Goal: Information Seeking & Learning: Learn about a topic

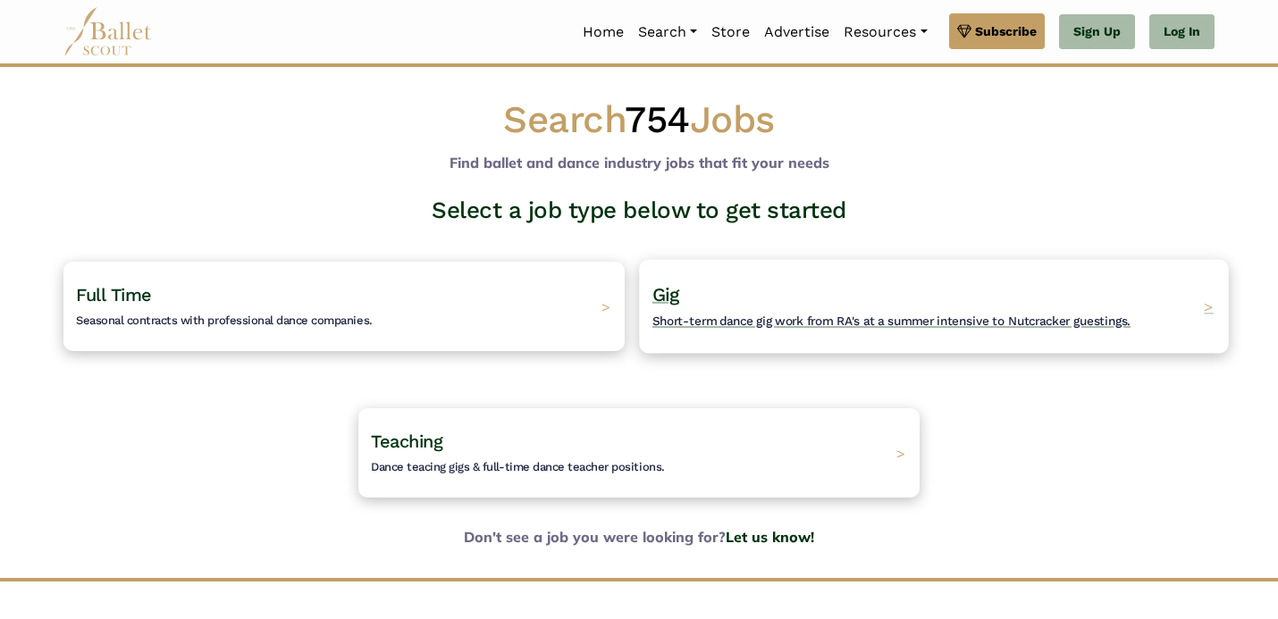
click at [717, 332] on div "Gig Short-term dance gig work from RA's at a summer intensive to Nutcracker gue…" at bounding box center [933, 306] width 589 height 94
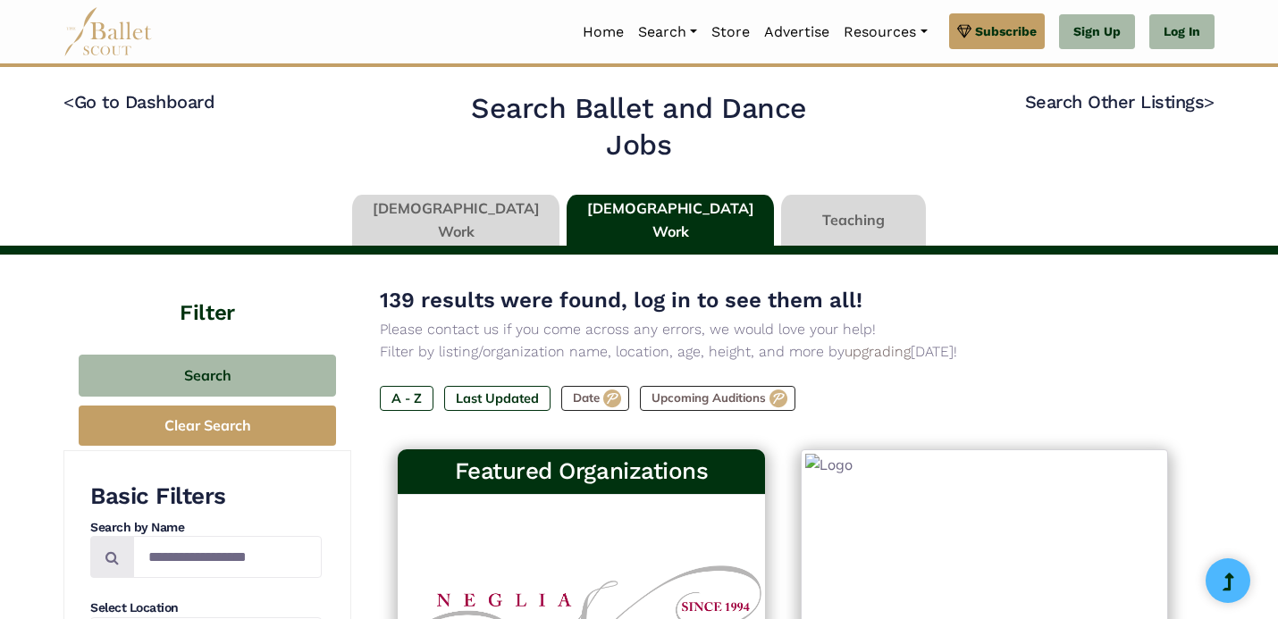
type input "******"
type input "*****"
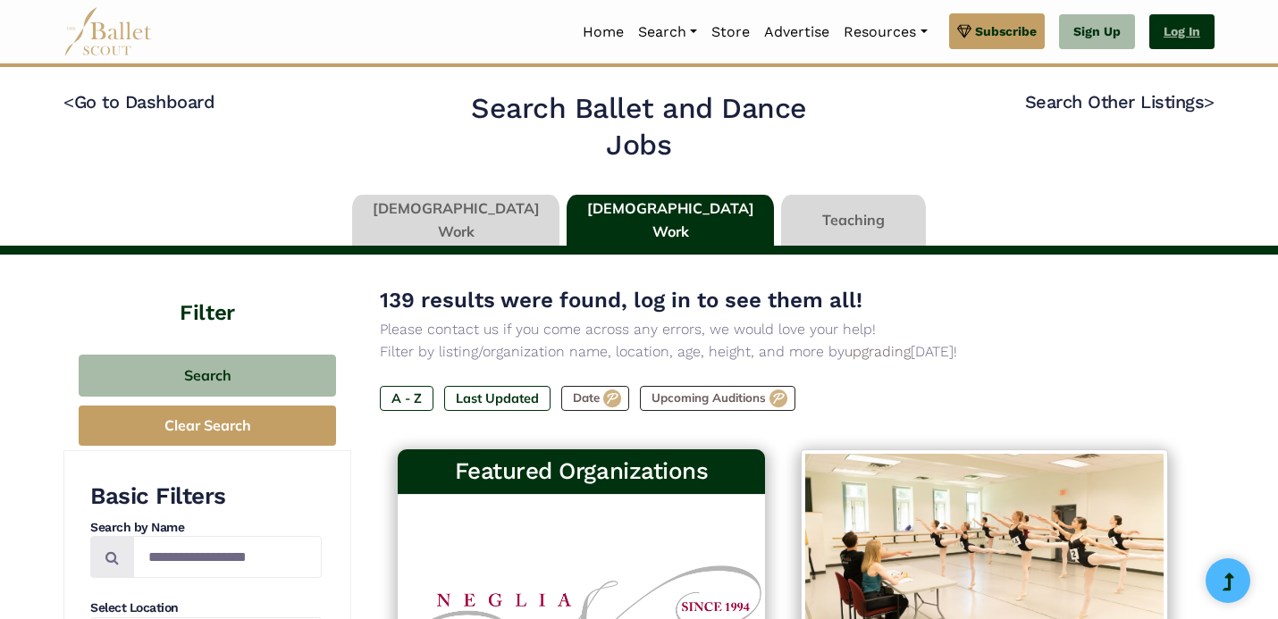
click at [1170, 37] on link "Log In" at bounding box center [1181, 32] width 65 height 36
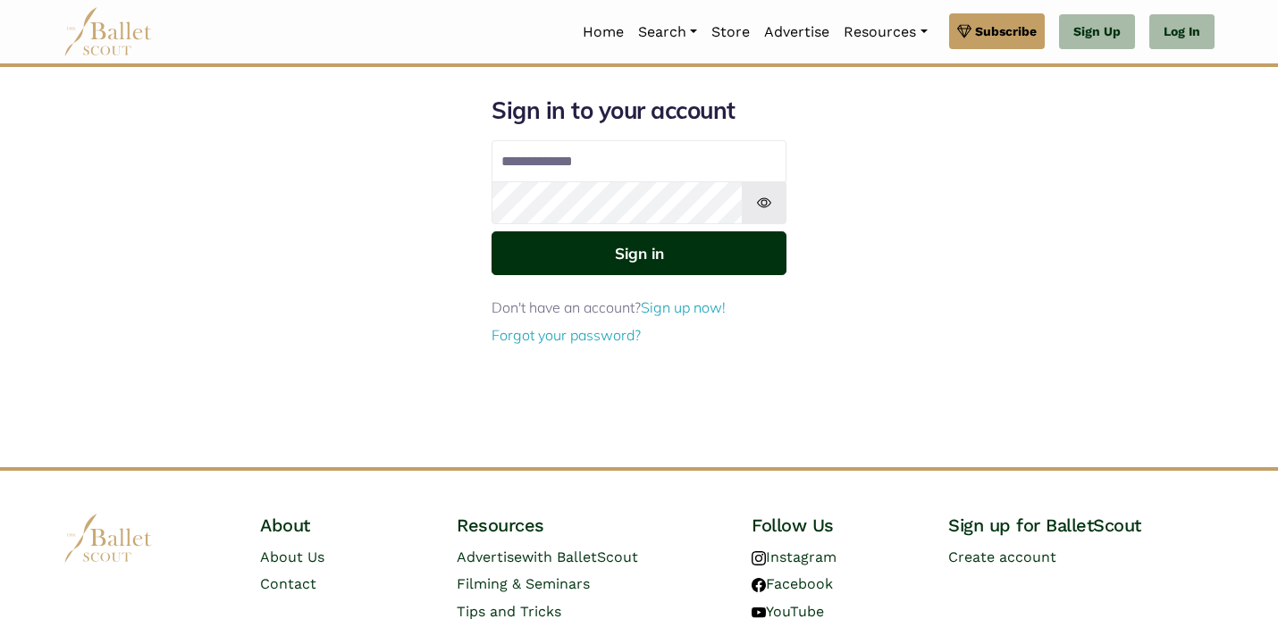
type input "**********"
click at [657, 269] on button "Sign in" at bounding box center [639, 253] width 295 height 44
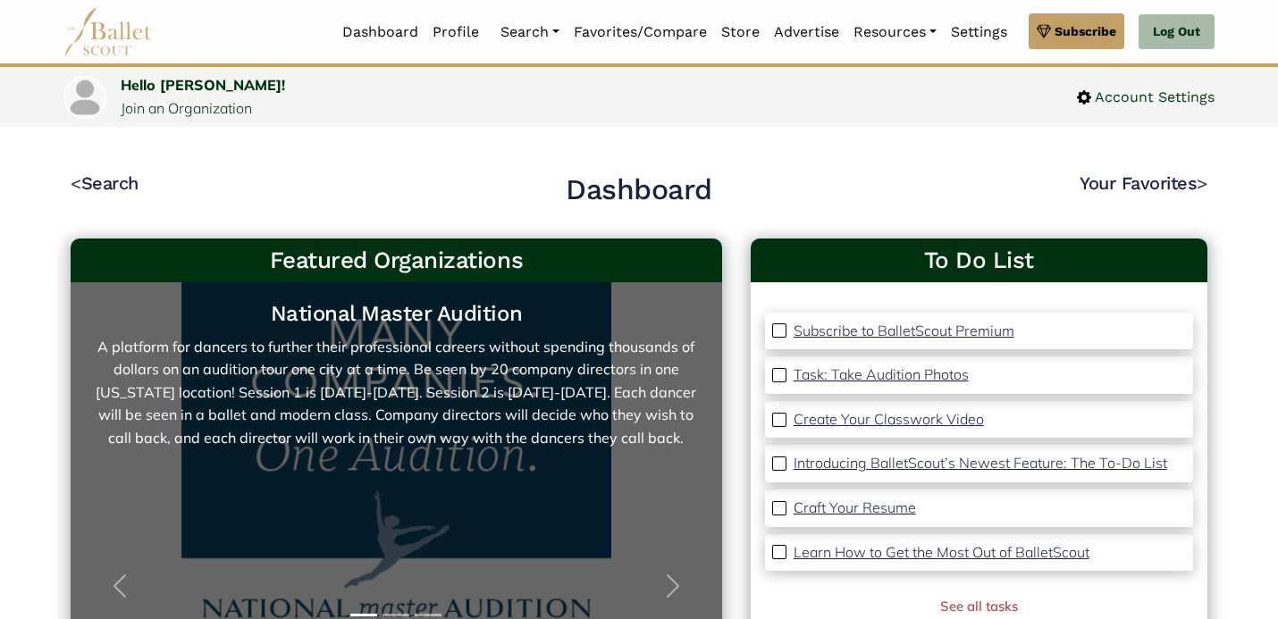
click at [304, 357] on link "National Master Audition A platform for dancers to further their professional c…" at bounding box center [396, 461] width 616 height 322
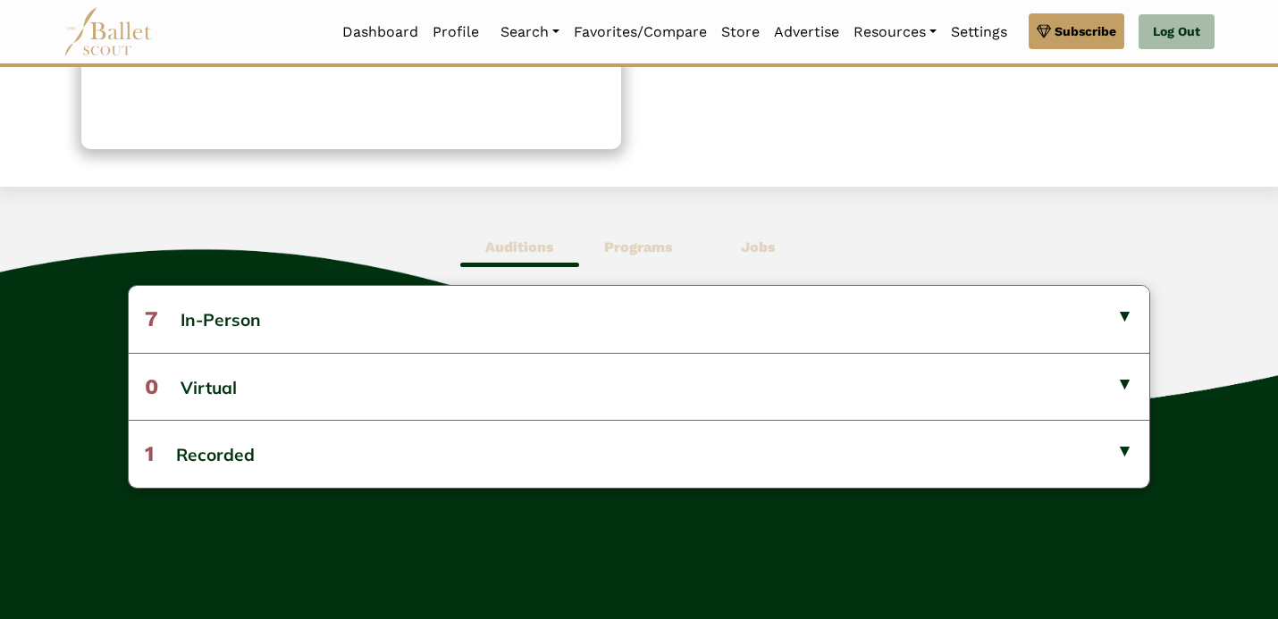
scroll to position [351, 0]
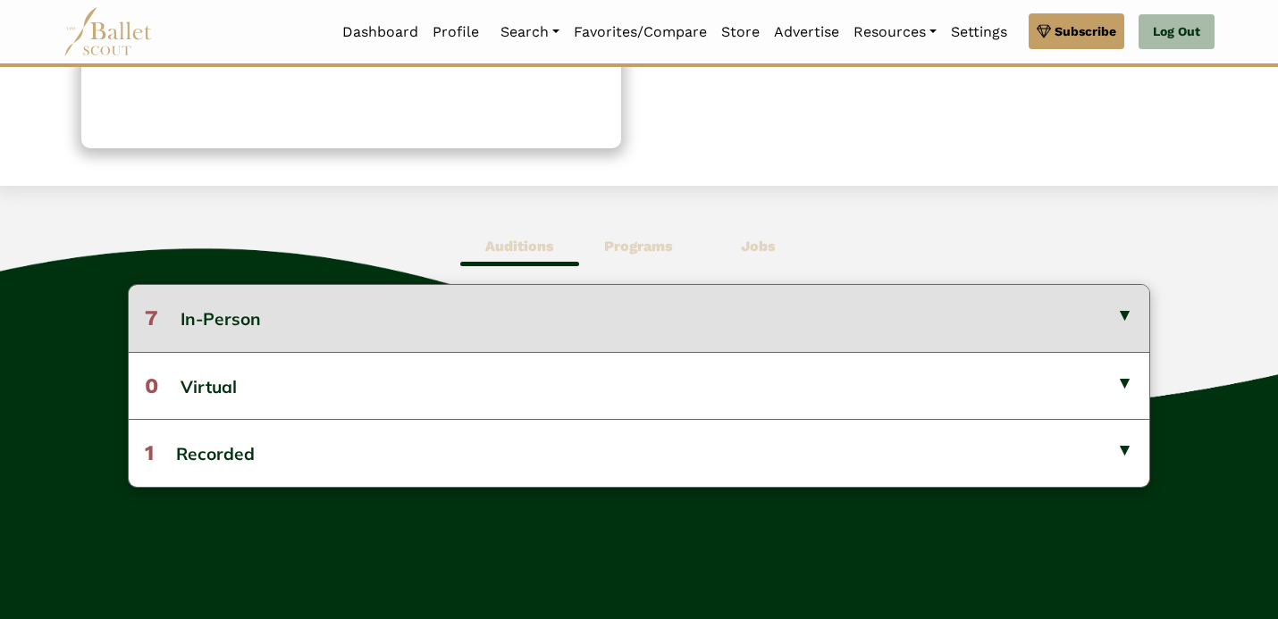
click at [1122, 315] on button "7 In-Person" at bounding box center [639, 318] width 1021 height 66
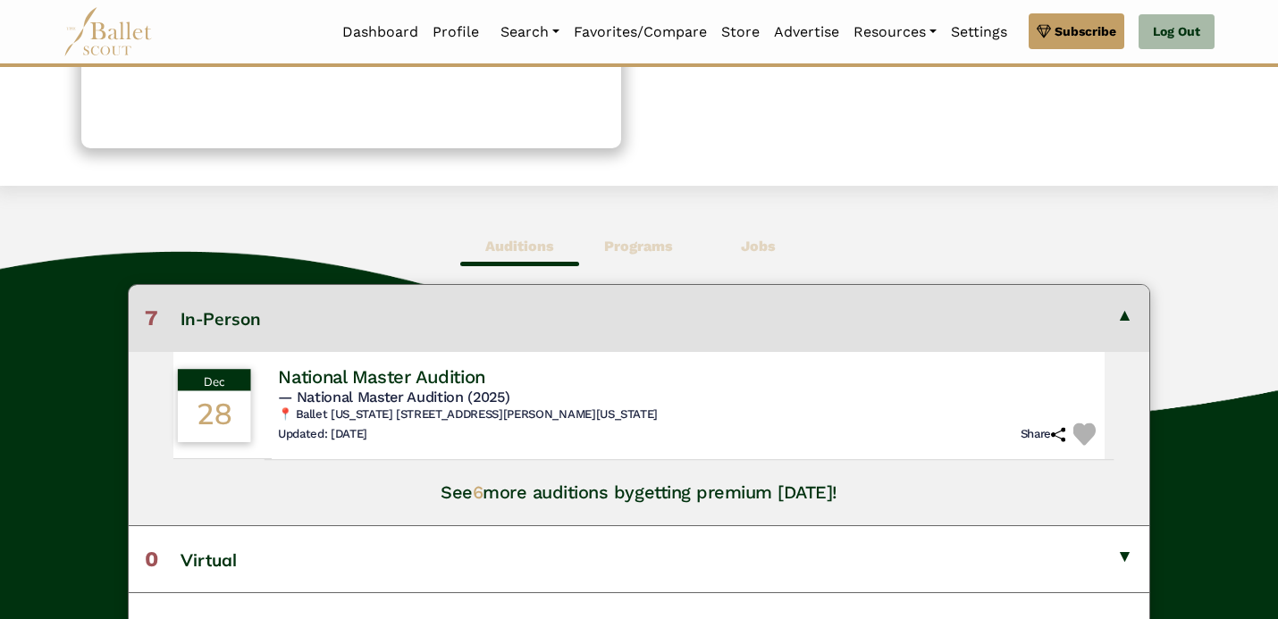
click at [501, 408] on h6 "📍 Ballet California 1261 Sartori Ave, Torrance, CA, United States, California" at bounding box center [689, 415] width 822 height 15
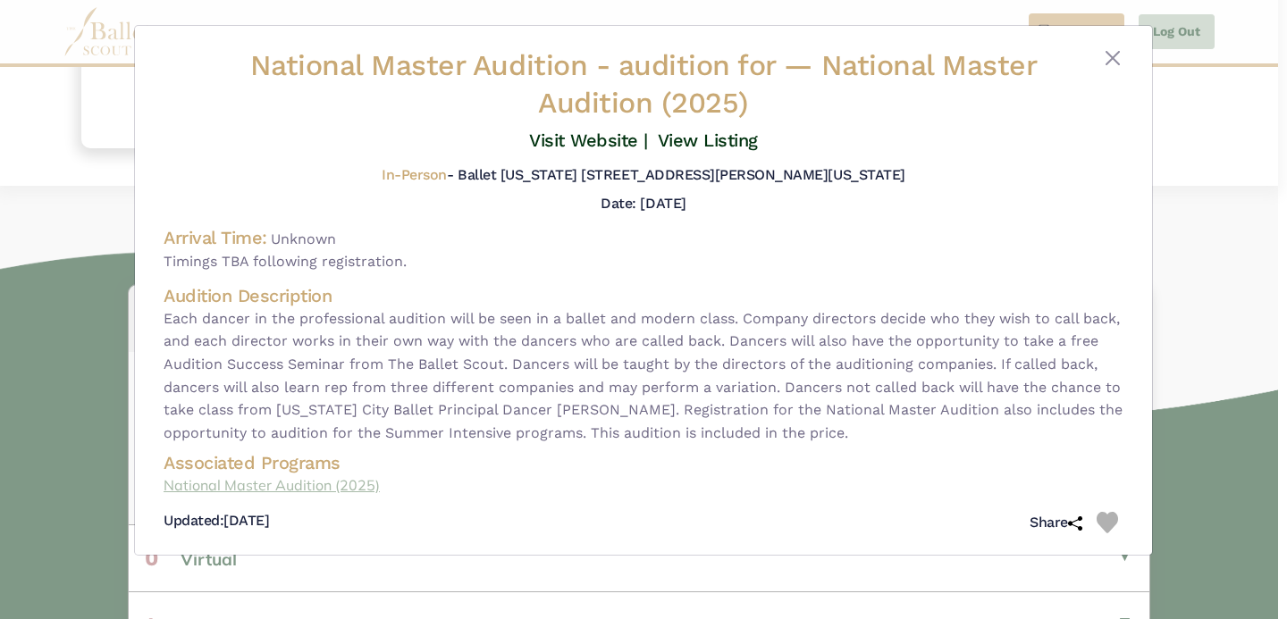
click at [257, 483] on link "National Master Audition (2025)" at bounding box center [644, 486] width 960 height 23
click at [1108, 60] on button "Close" at bounding box center [1112, 57] width 21 height 21
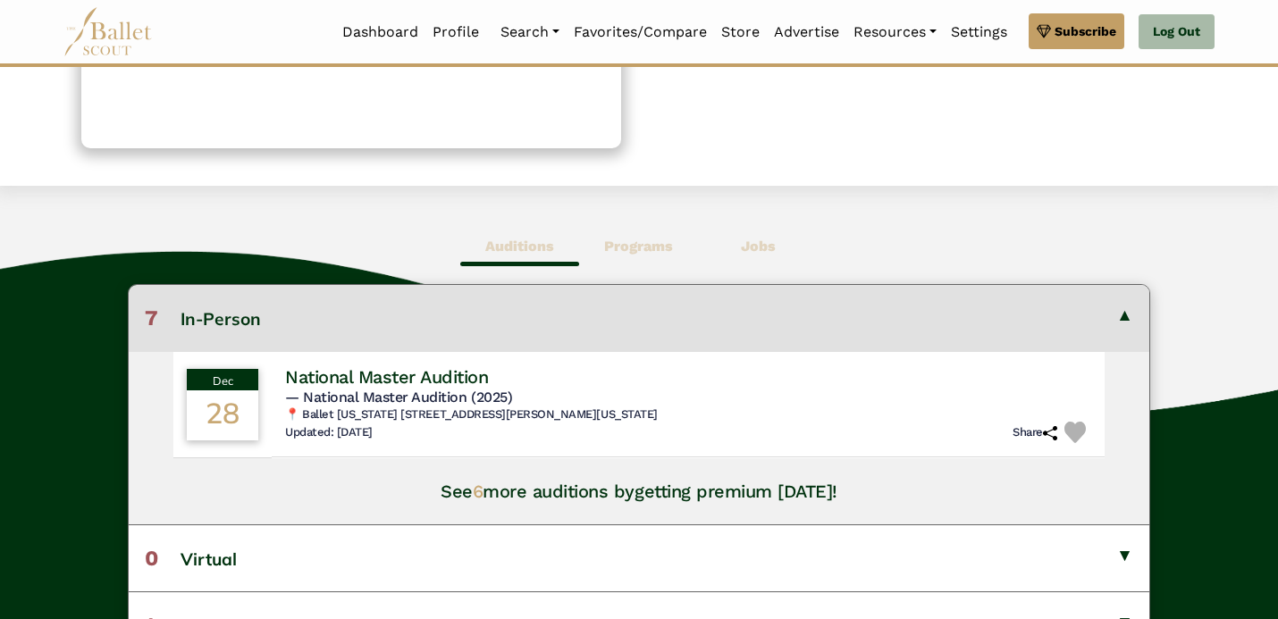
click at [517, 250] on b "Auditions" at bounding box center [519, 246] width 69 height 17
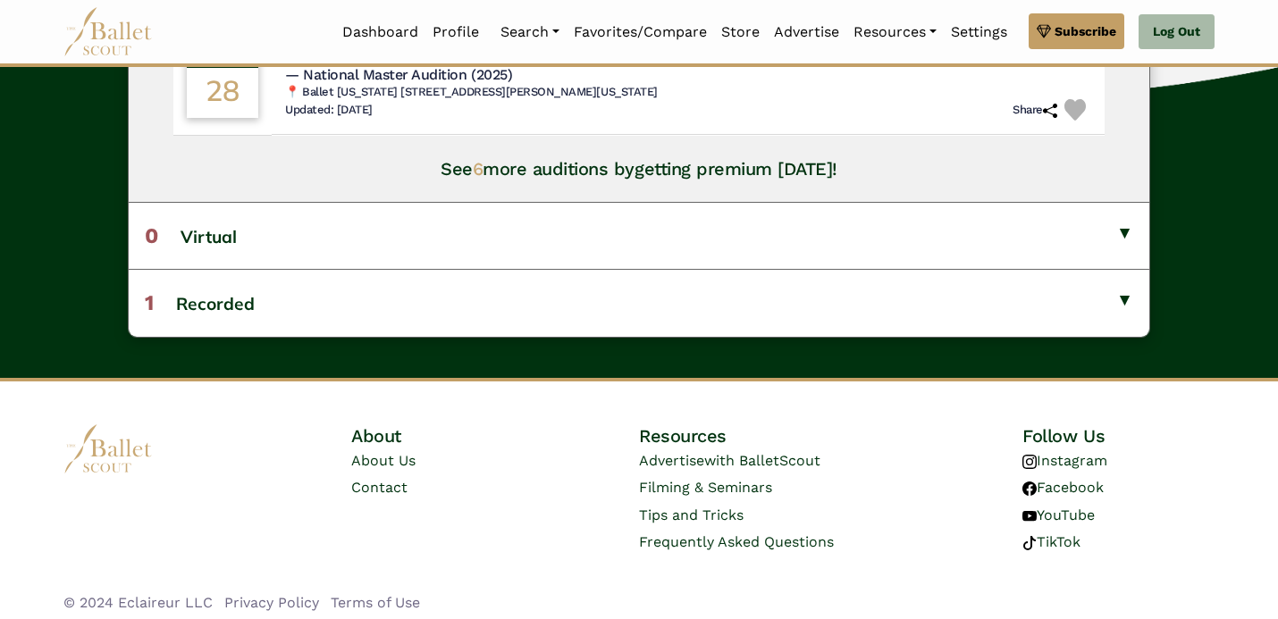
scroll to position [0, 0]
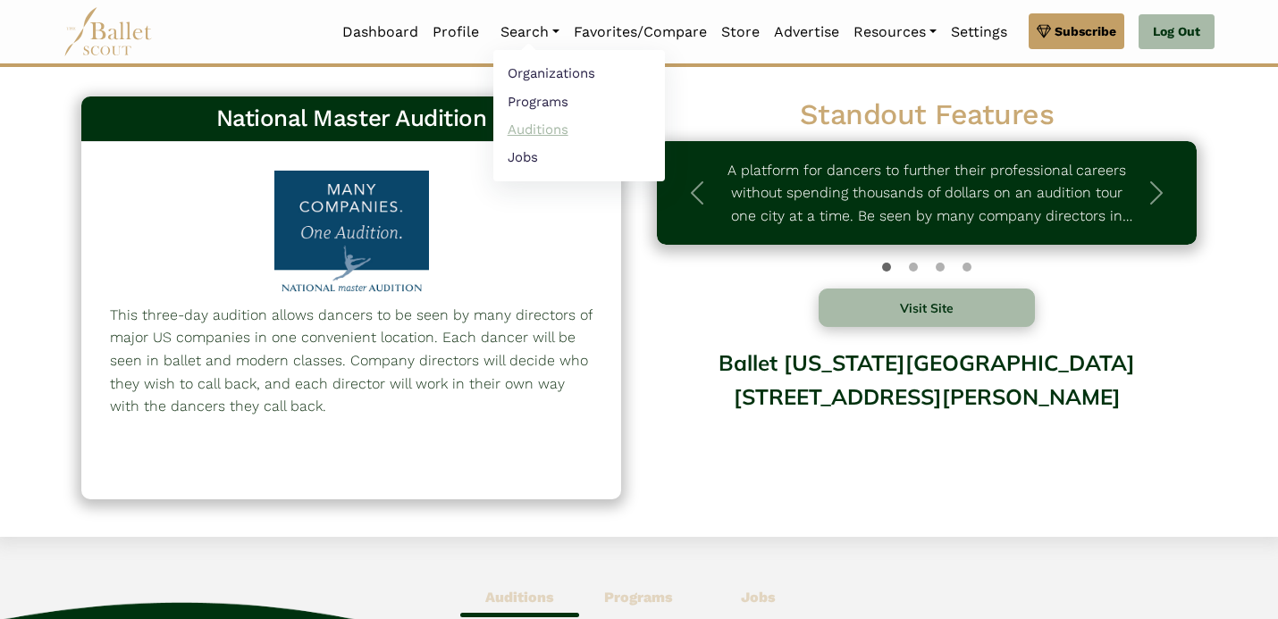
click at [532, 125] on link "Auditions" at bounding box center [579, 129] width 172 height 28
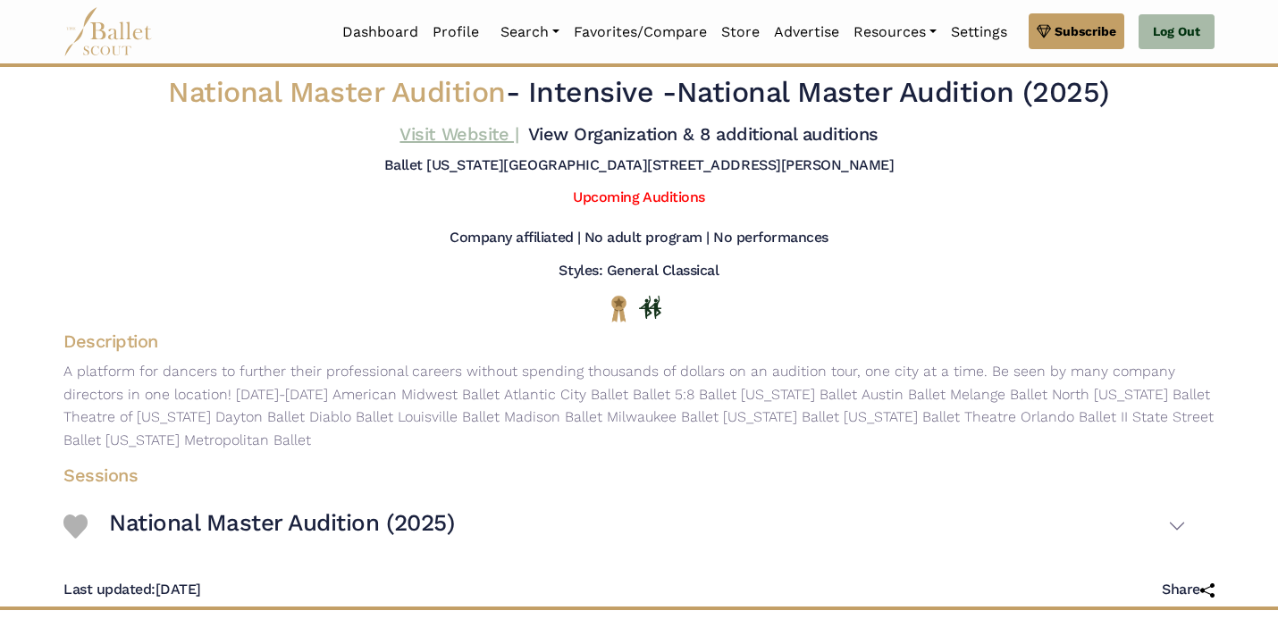
click at [453, 145] on link "Visit Website |" at bounding box center [458, 133] width 119 height 21
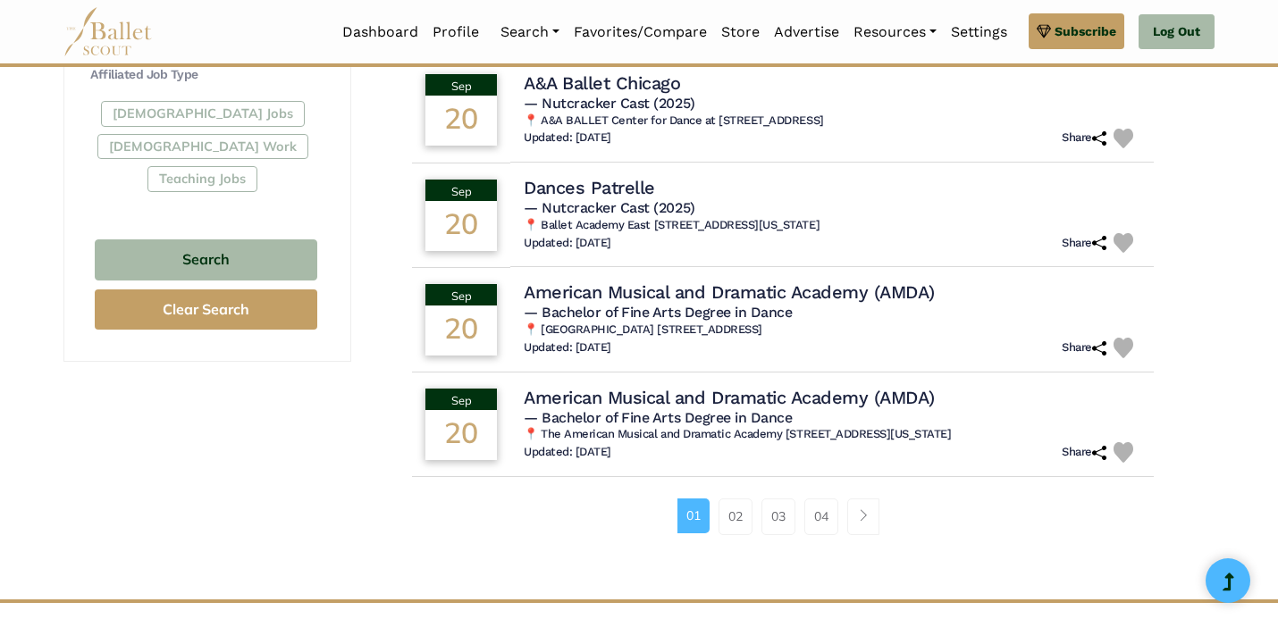
scroll to position [1075, 0]
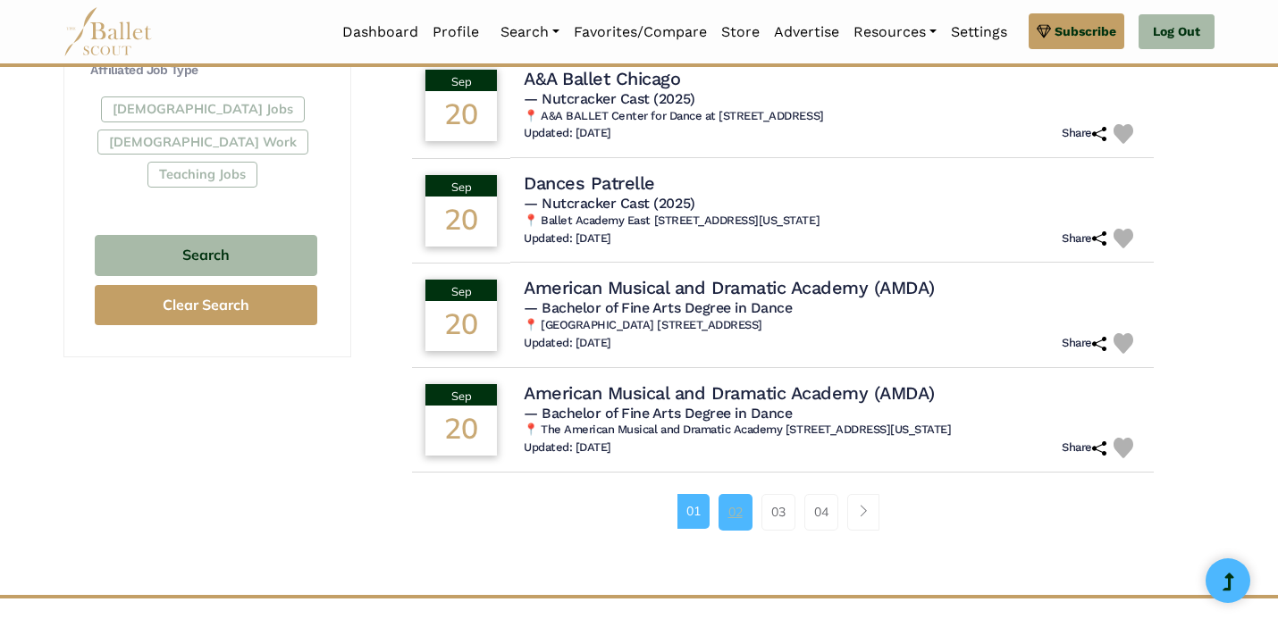
click at [737, 518] on link "02" at bounding box center [735, 512] width 34 height 36
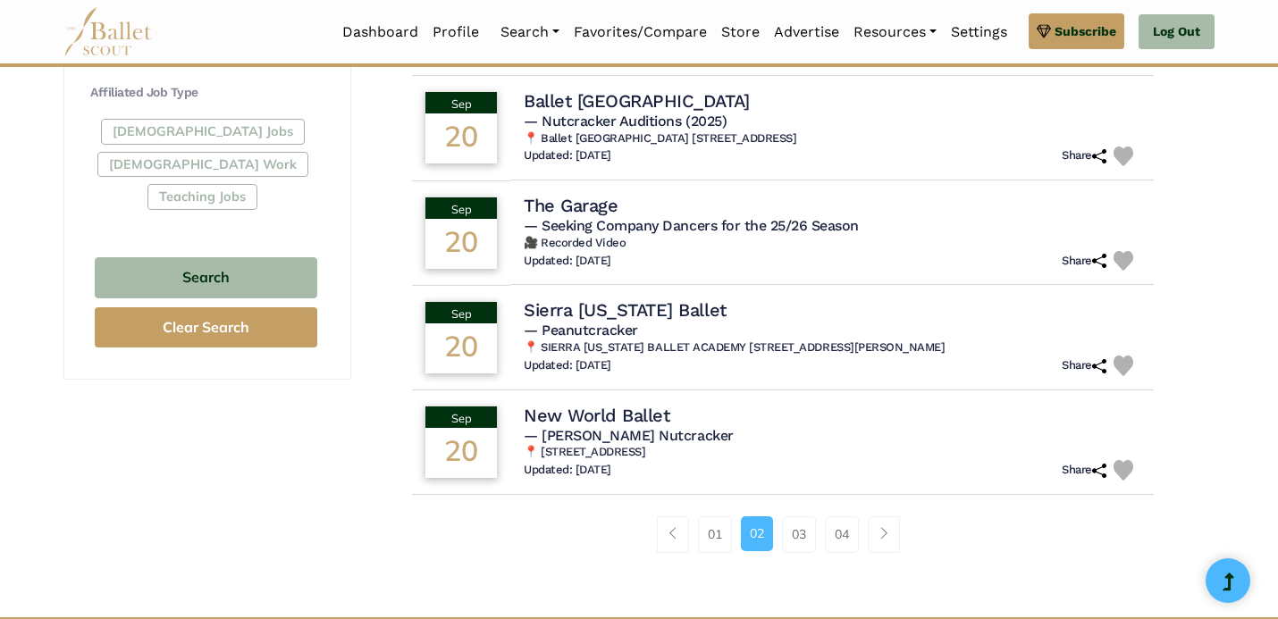
scroll to position [1051, 0]
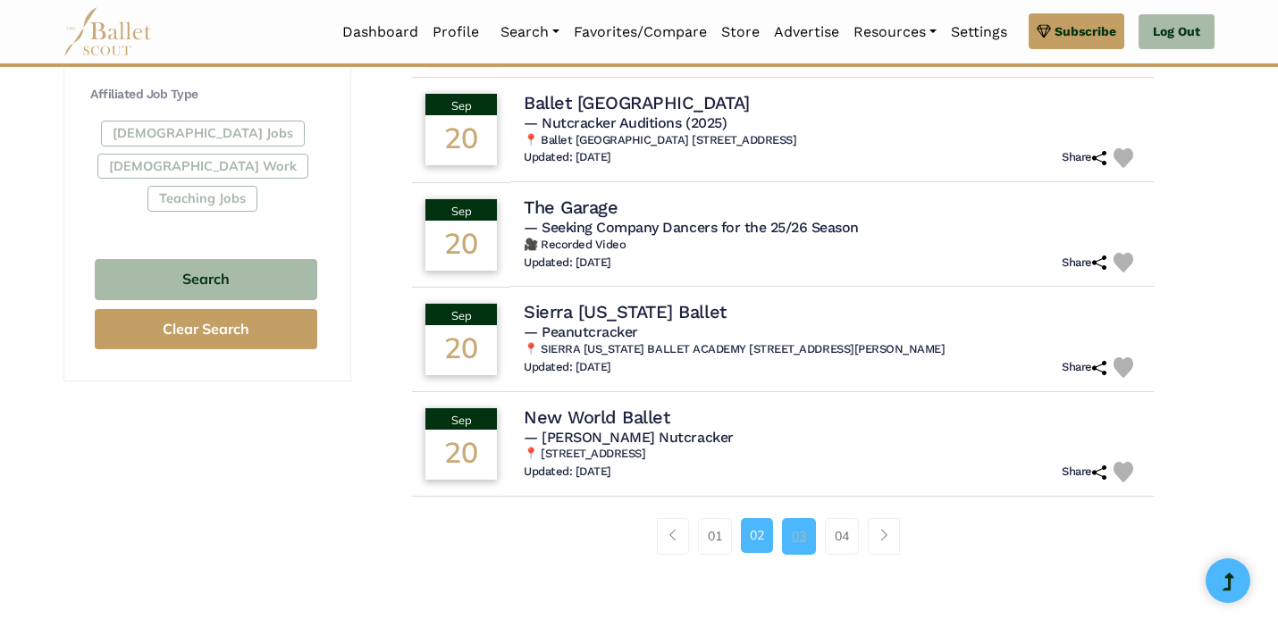
click at [802, 536] on link "03" at bounding box center [799, 536] width 34 height 36
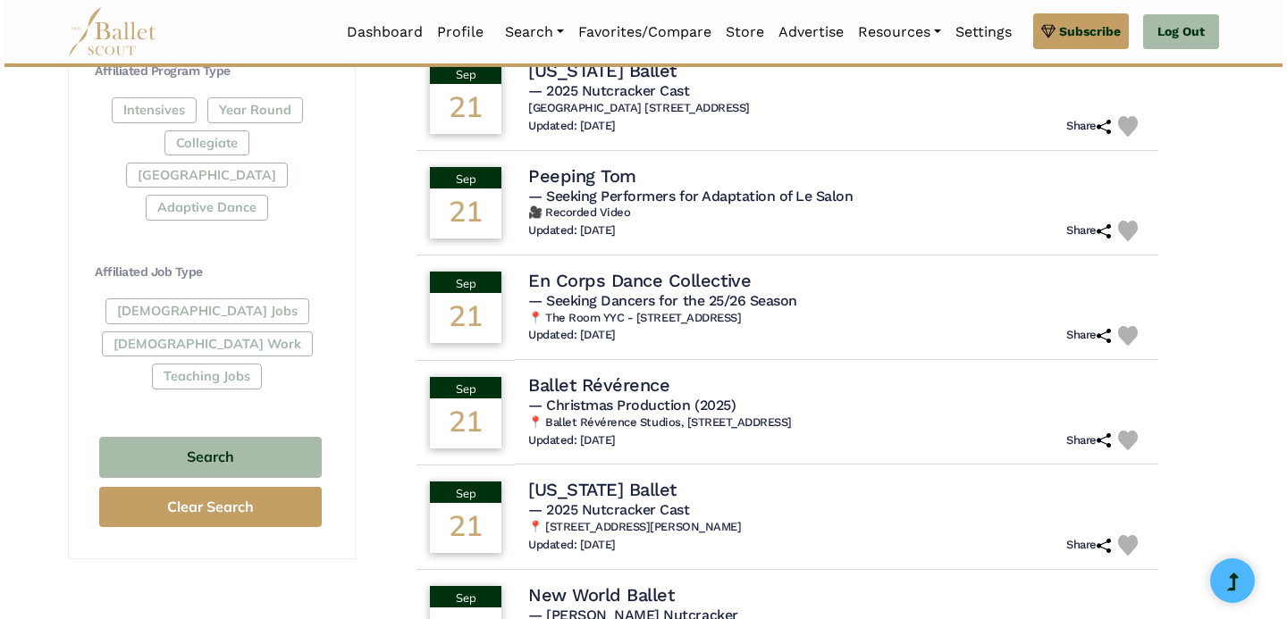
scroll to position [877, 0]
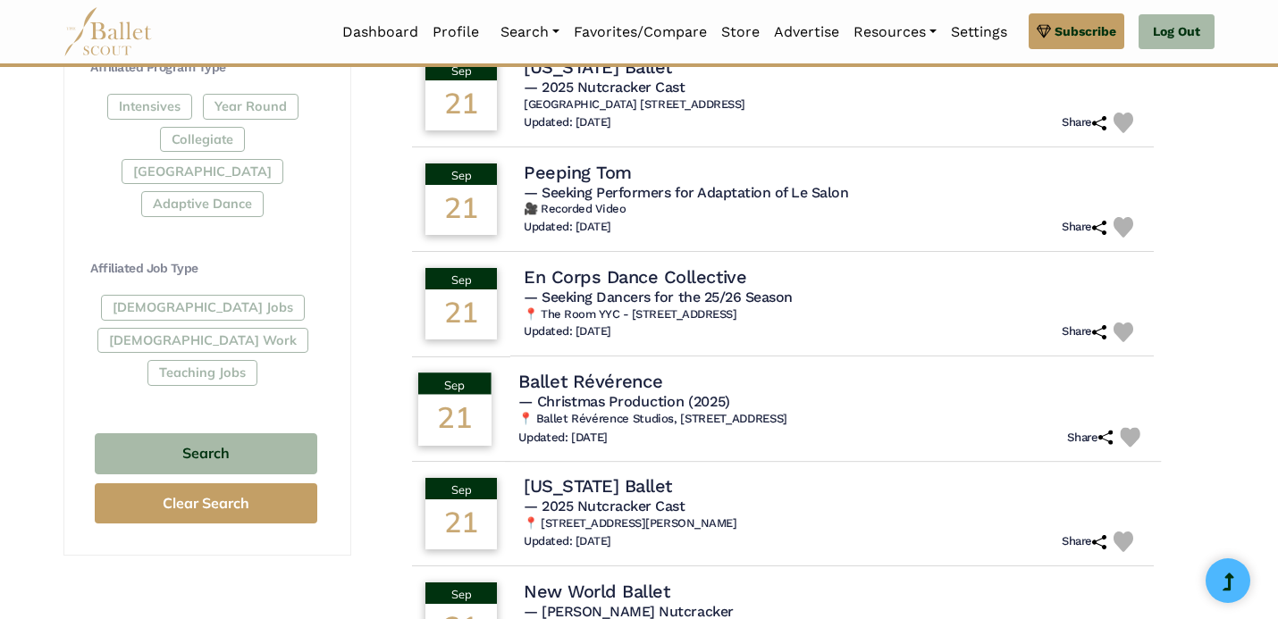
click at [618, 405] on span "— Christmas Production (2025)" at bounding box center [624, 401] width 212 height 17
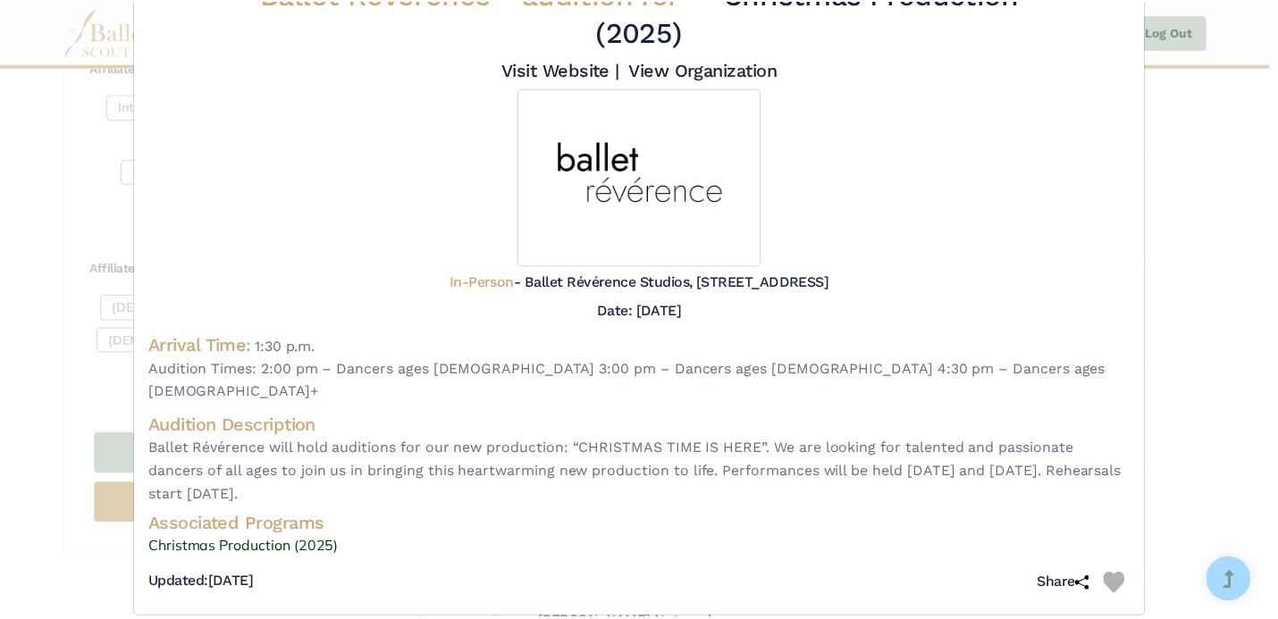
scroll to position [0, 0]
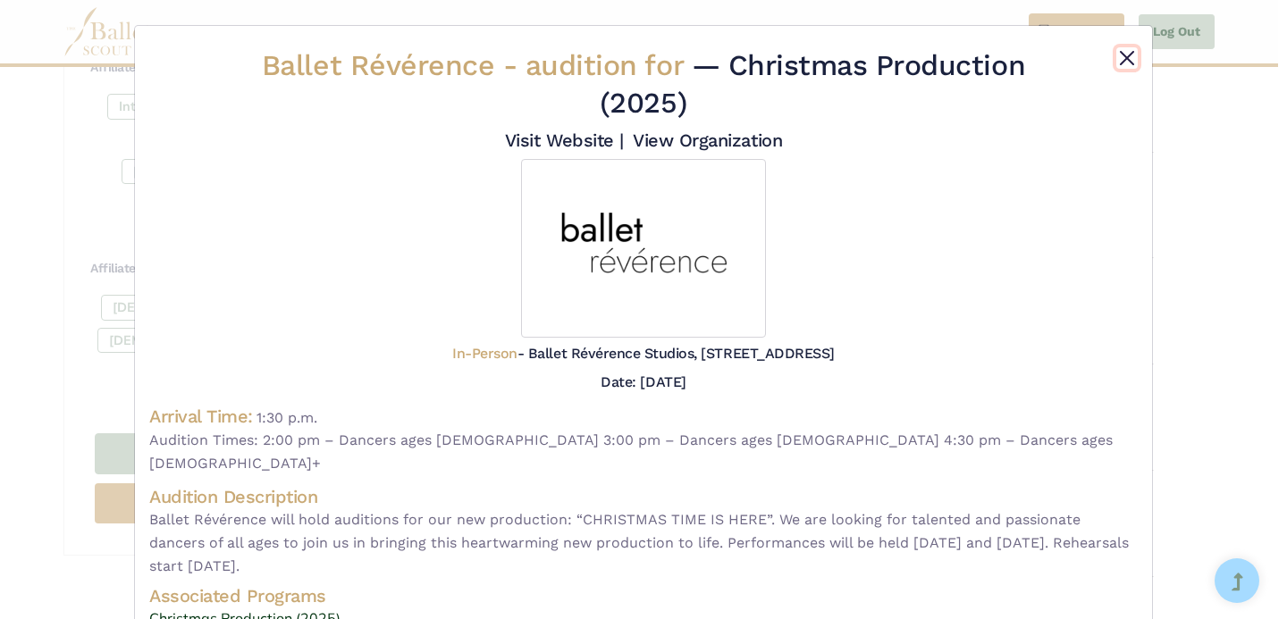
click at [1116, 55] on button "Close" at bounding box center [1126, 57] width 21 height 21
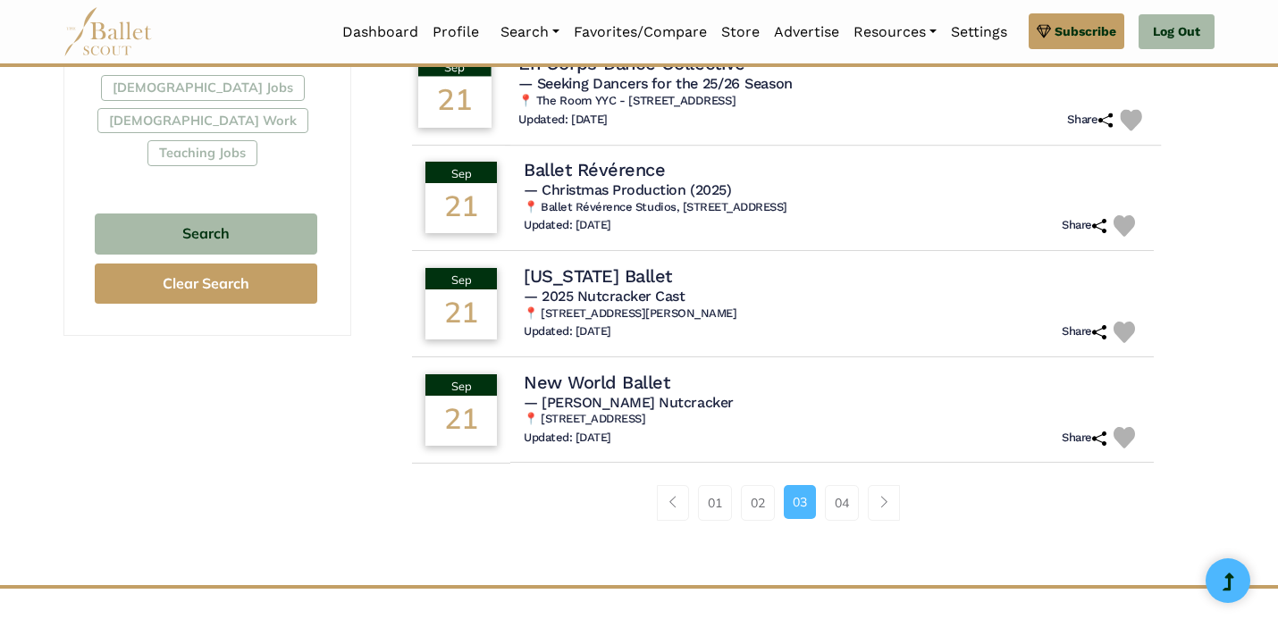
scroll to position [1105, 0]
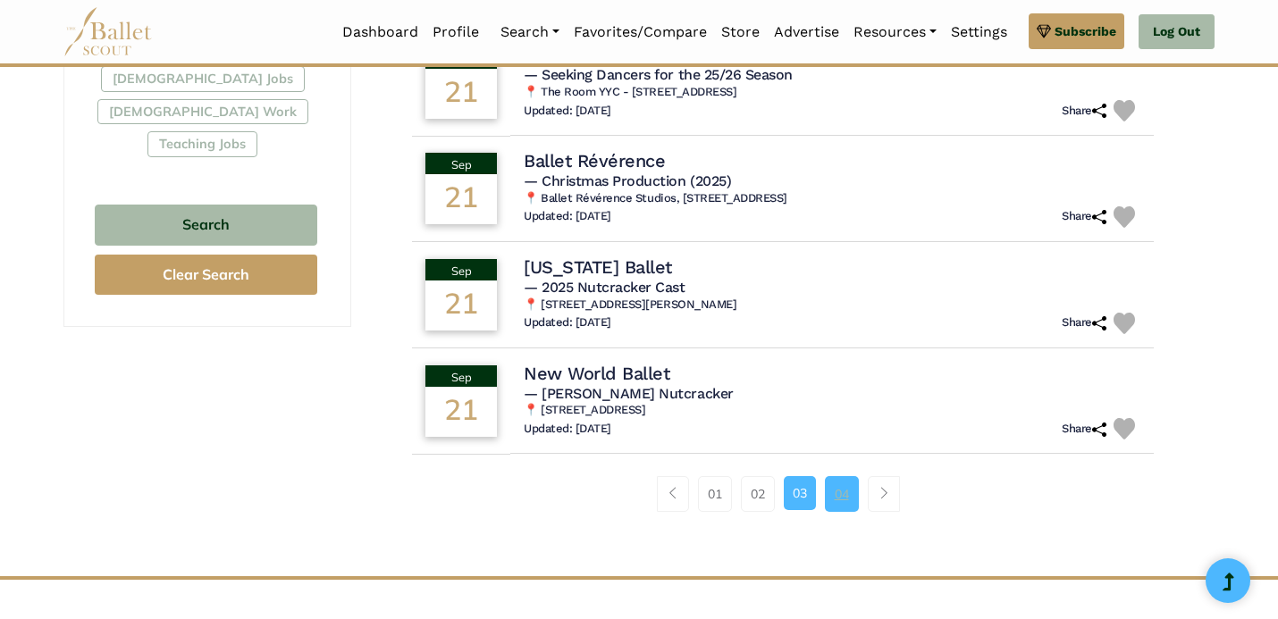
click at [845, 493] on link "04" at bounding box center [842, 494] width 34 height 36
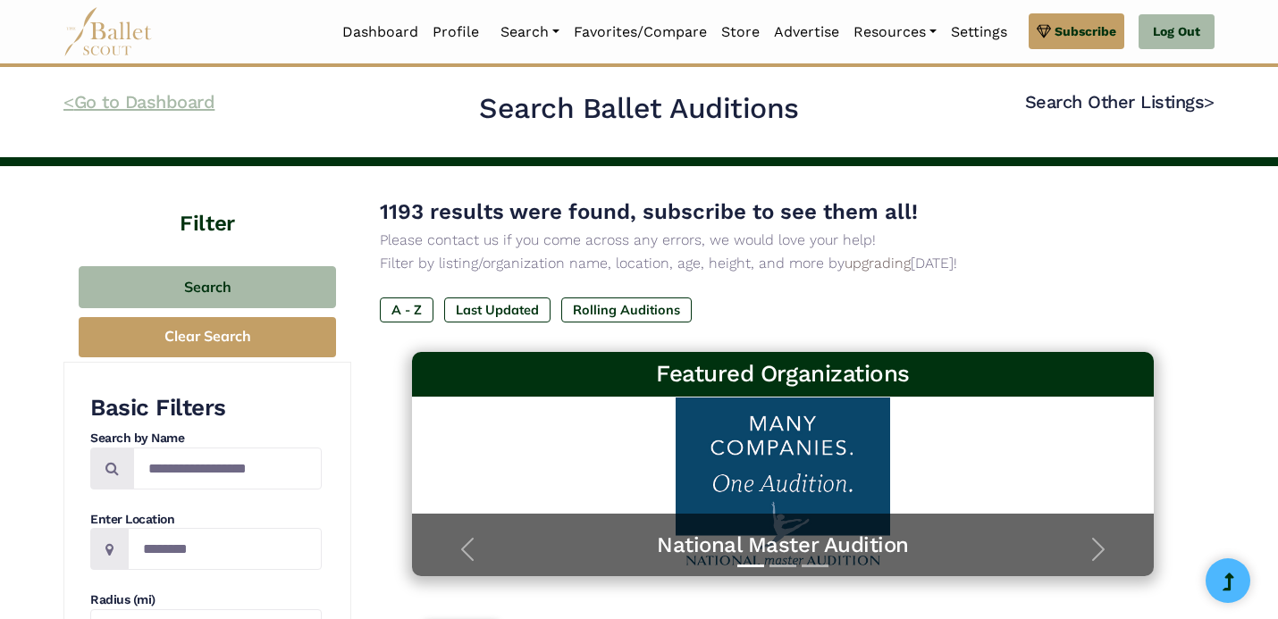
click at [107, 109] on link "< Go to Dashboard" at bounding box center [138, 101] width 151 height 21
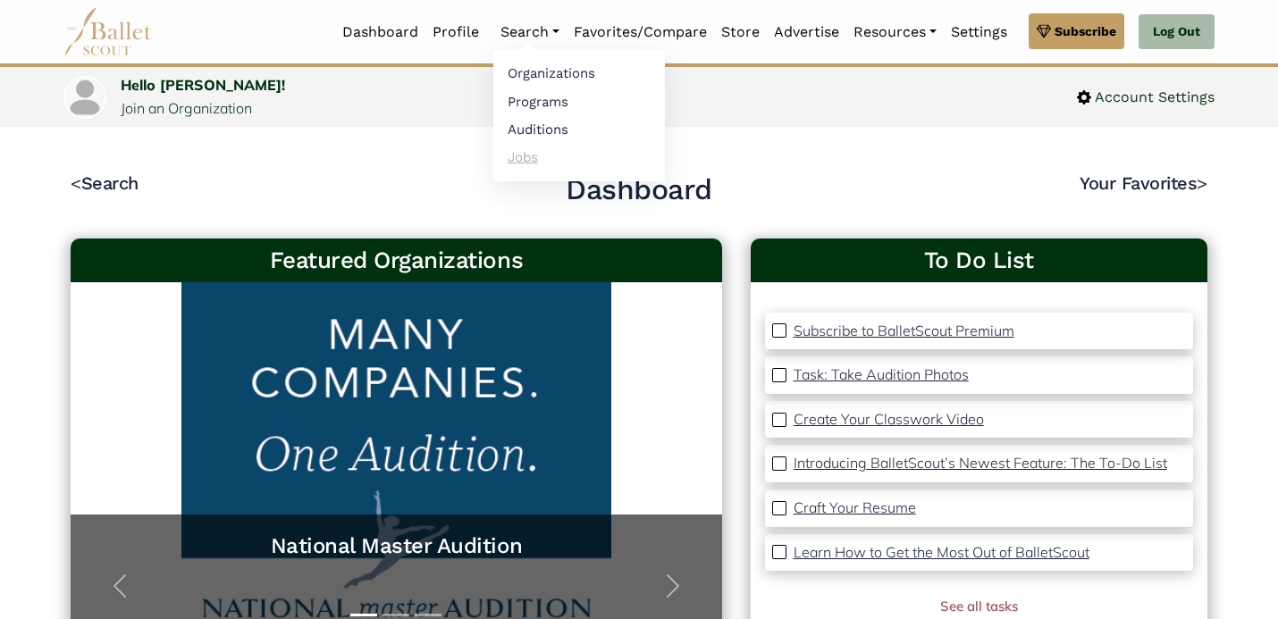
click at [521, 157] on link "Jobs" at bounding box center [579, 157] width 172 height 28
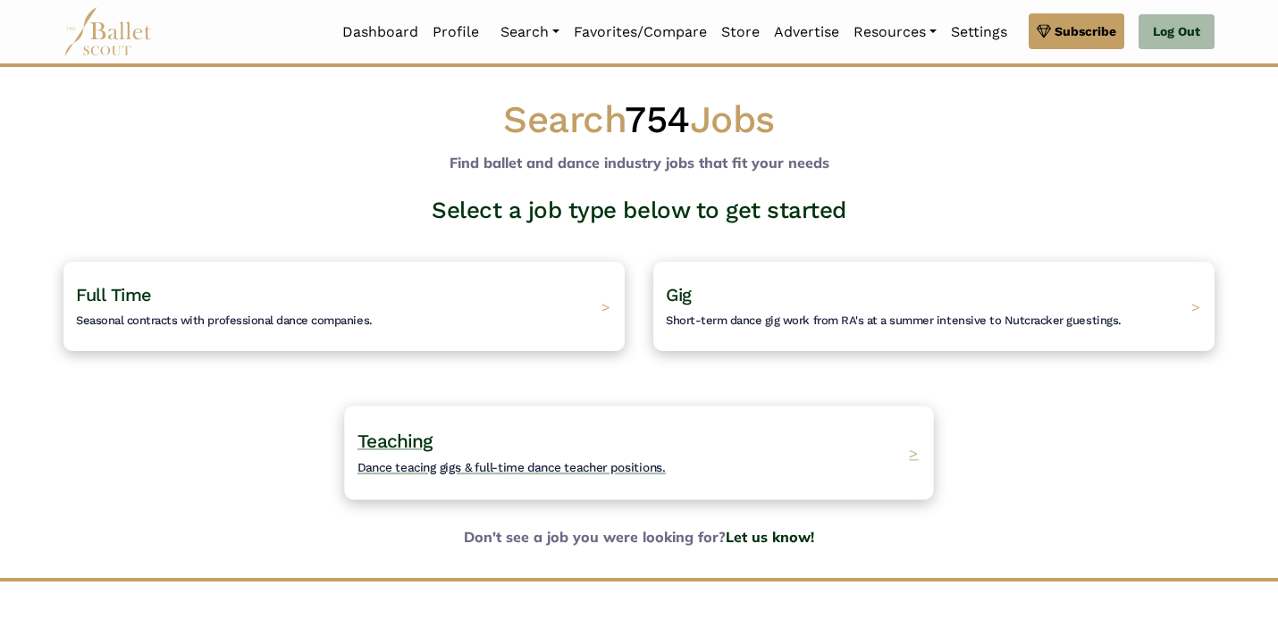
click at [431, 472] on span "Dance teacing gigs & full-time dance teacher positions." at bounding box center [511, 467] width 308 height 14
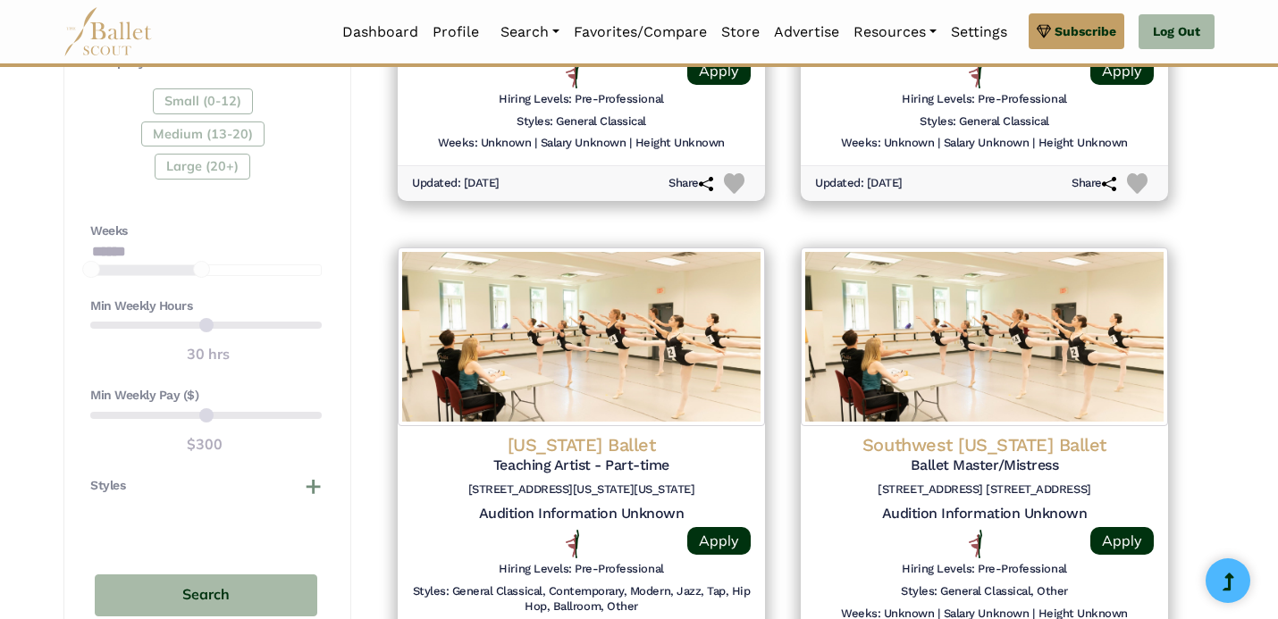
scroll to position [1093, 0]
